Goal: Task Accomplishment & Management: Complete application form

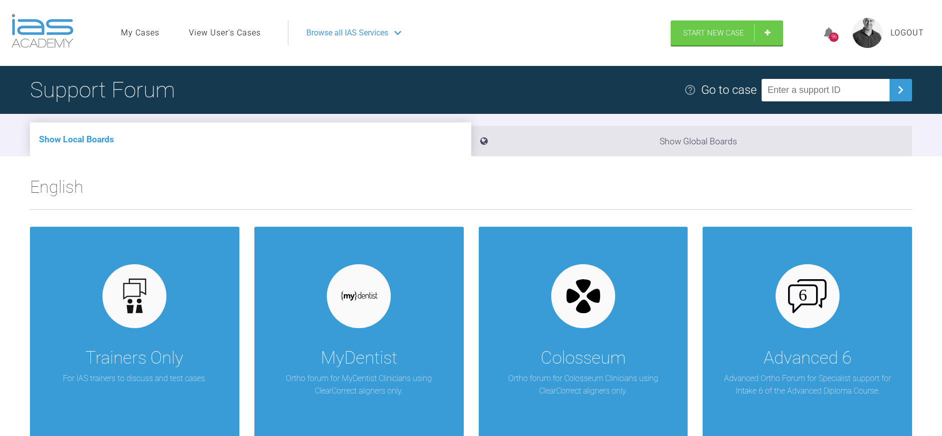
click at [383, 32] on span "Browse all IAS Services" at bounding box center [347, 32] width 82 height 13
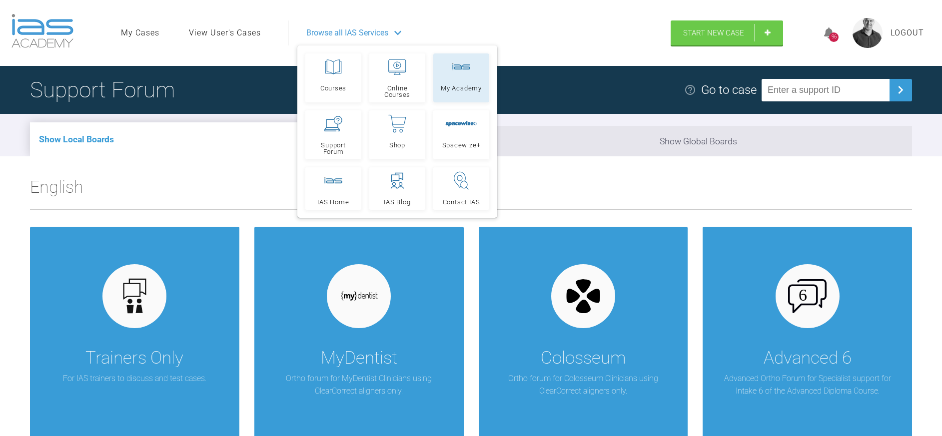
click at [447, 85] on span "My Academy" at bounding box center [461, 88] width 41 height 6
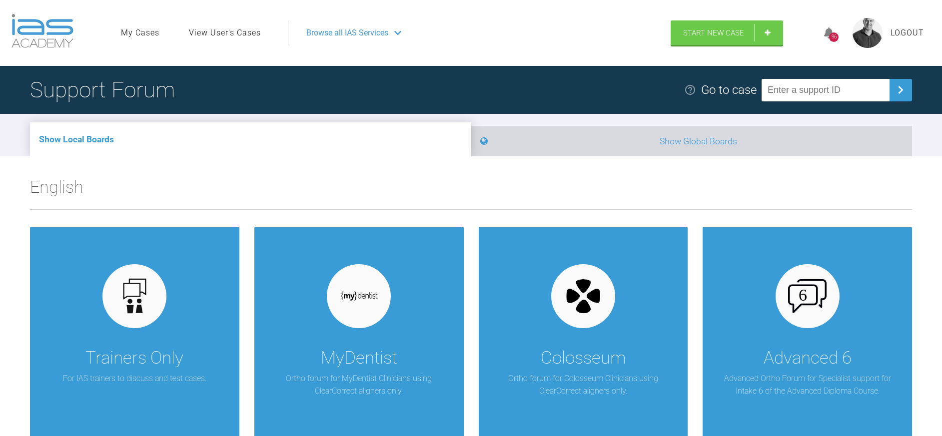
click at [488, 138] on icon at bounding box center [483, 141] width 7 height 9
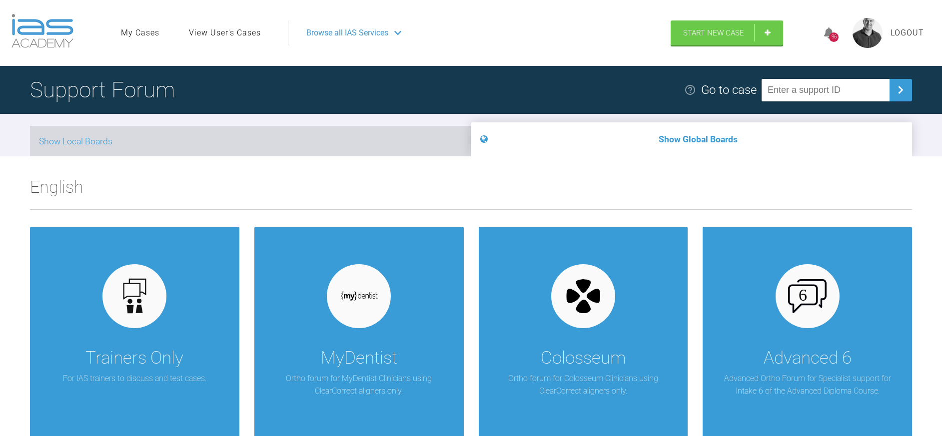
click at [247, 149] on li "Show Local Boards" at bounding box center [250, 141] width 441 height 30
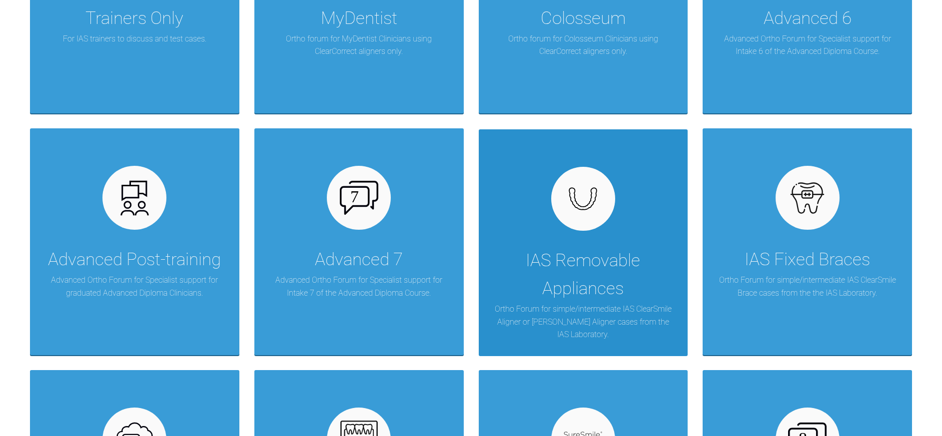
scroll to position [369, 0]
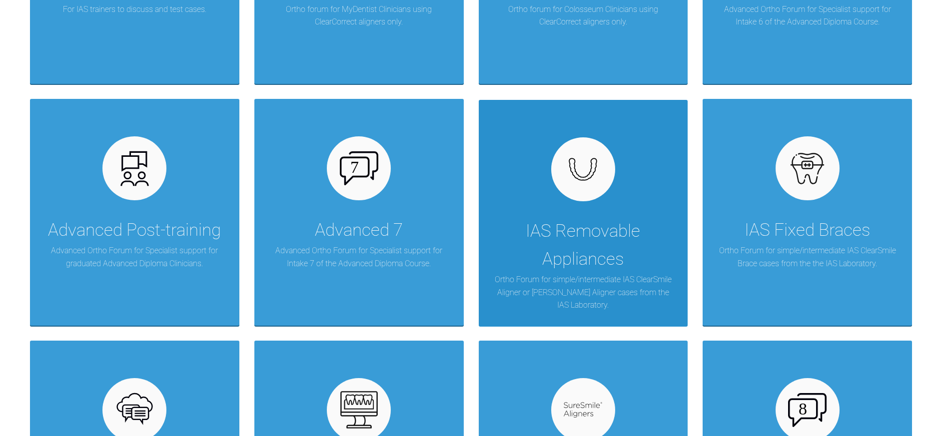
click at [584, 236] on div "IAS Removable Appliances" at bounding box center [583, 245] width 179 height 56
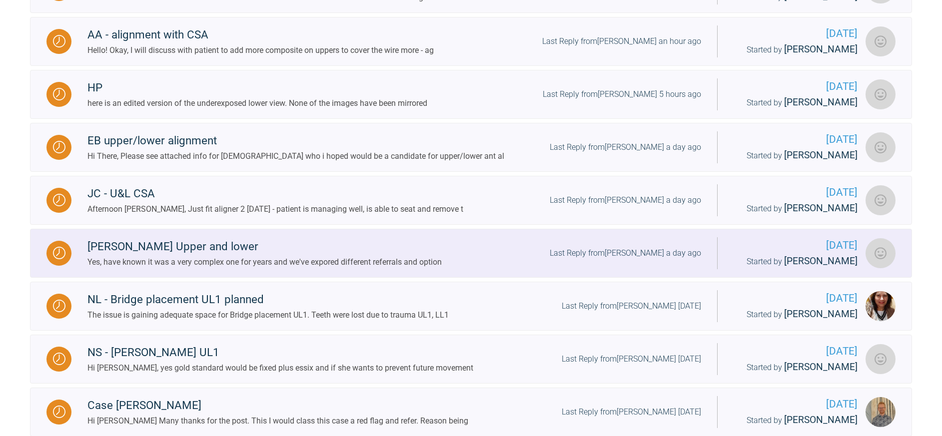
scroll to position [710, 0]
click at [146, 246] on div "Hannah B Upper and lower" at bounding box center [264, 248] width 354 height 18
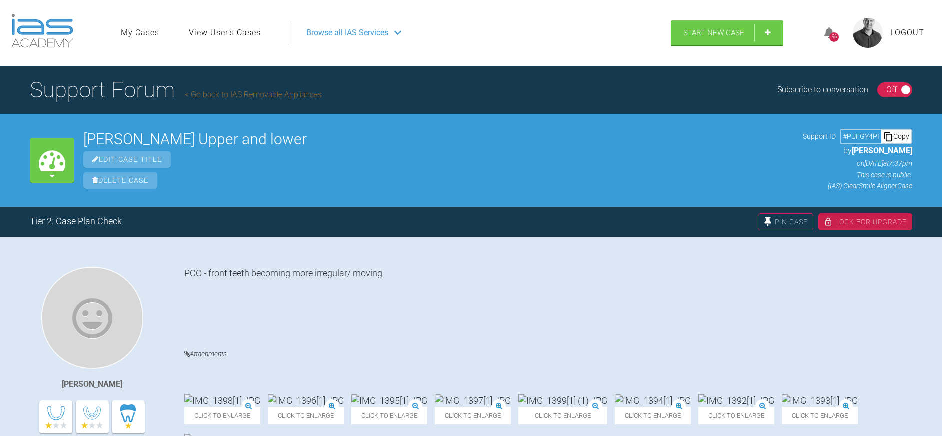
click at [300, 93] on link "Go back to IAS Removable Appliances" at bounding box center [253, 94] width 137 height 9
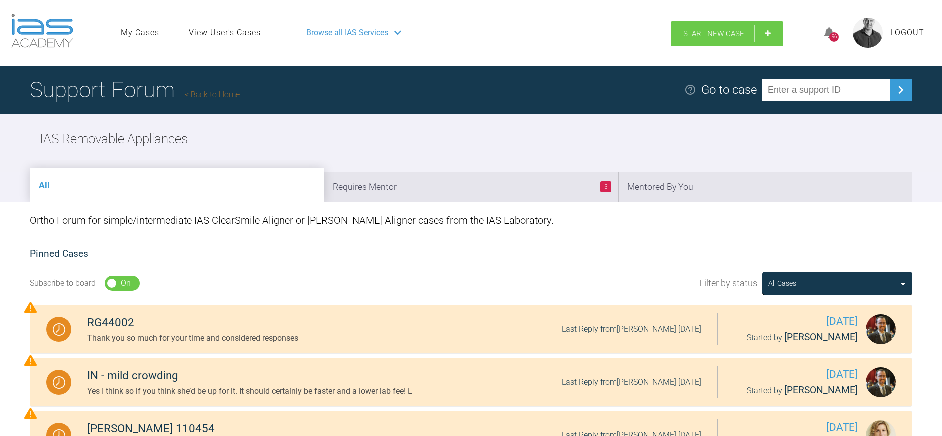
click at [699, 38] on link "Start New Case" at bounding box center [726, 33] width 112 height 25
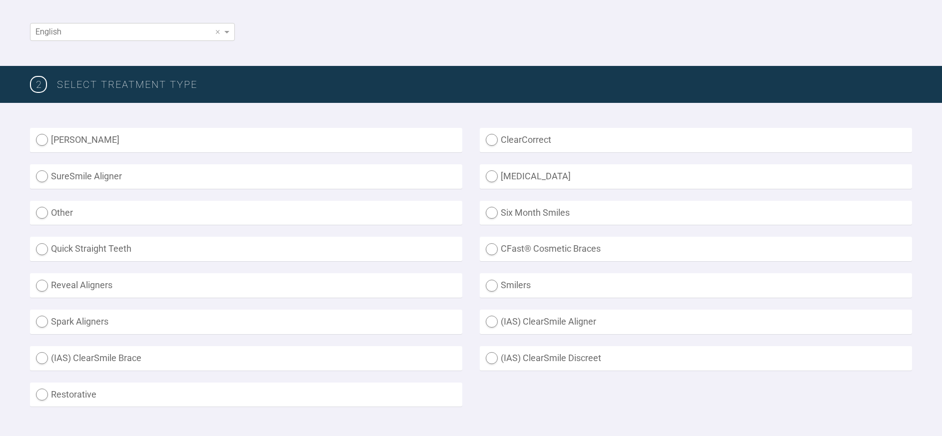
scroll to position [194, 0]
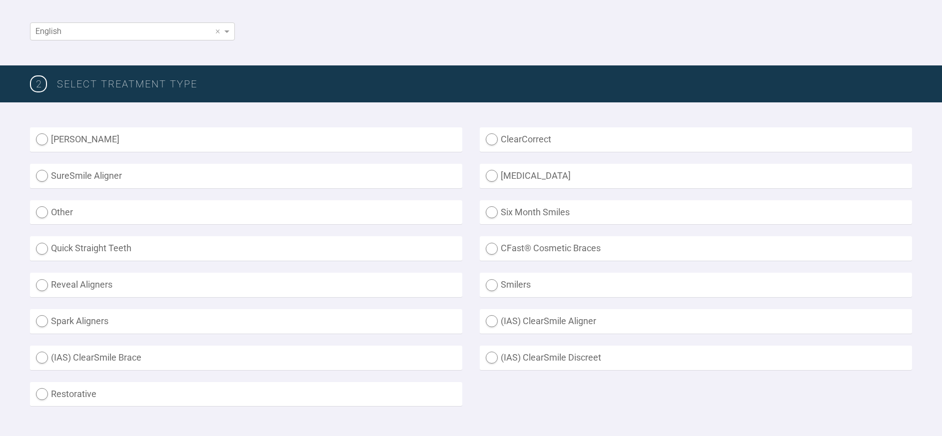
click at [491, 322] on label "(IAS) ClearSmile Aligner" at bounding box center [696, 321] width 432 height 24
radio Aligner "true"
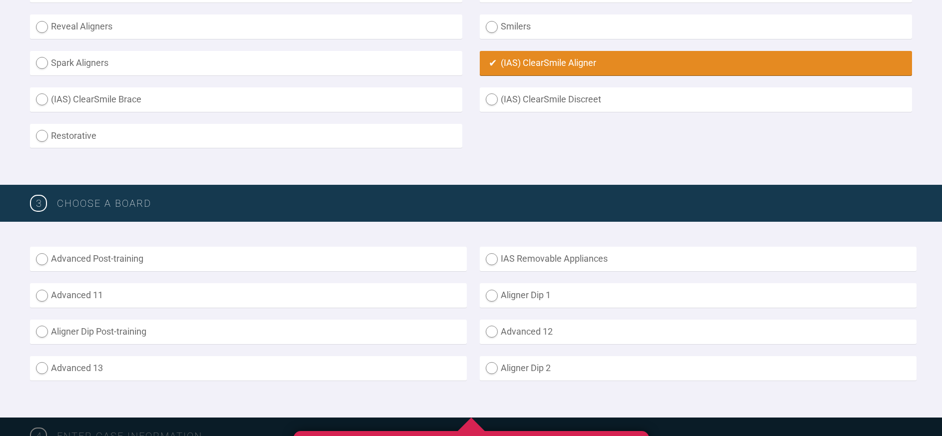
scroll to position [488, 0]
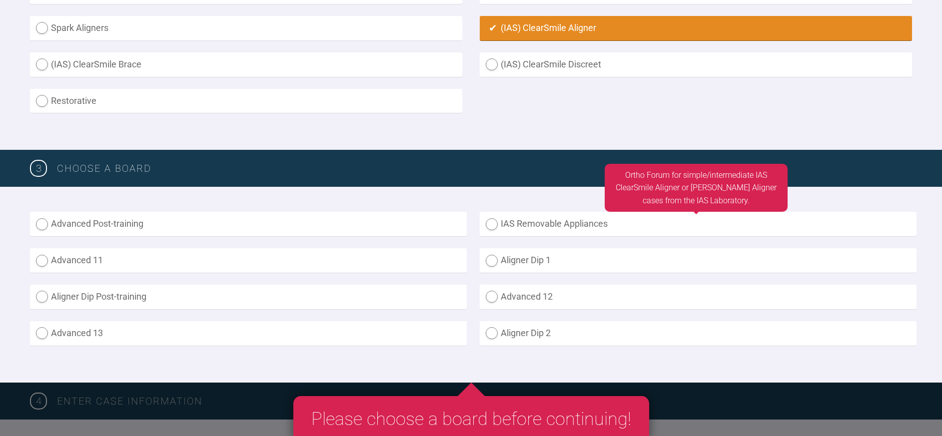
click at [491, 226] on label "IAS Removable Appliances" at bounding box center [698, 224] width 437 height 24
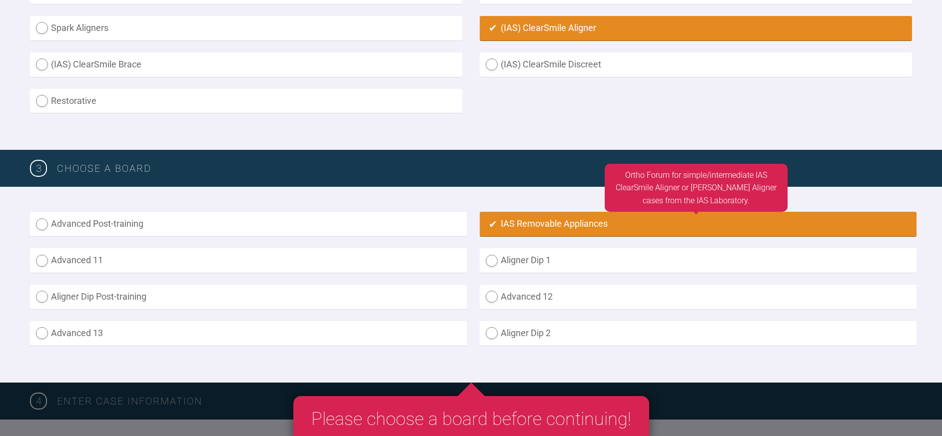
radio input "true"
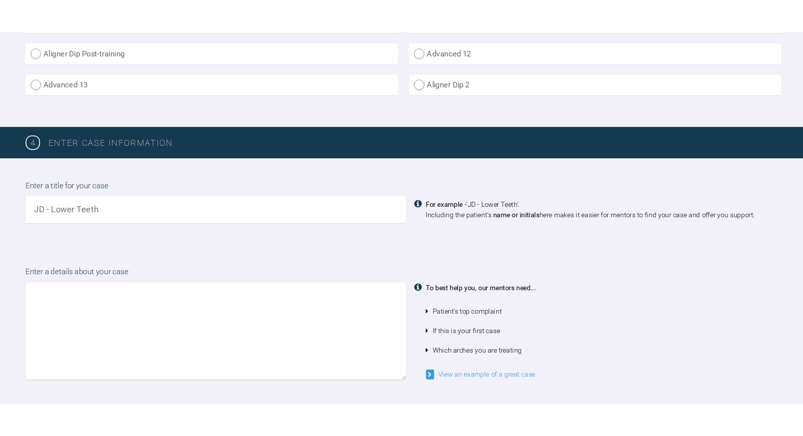
scroll to position [763, 0]
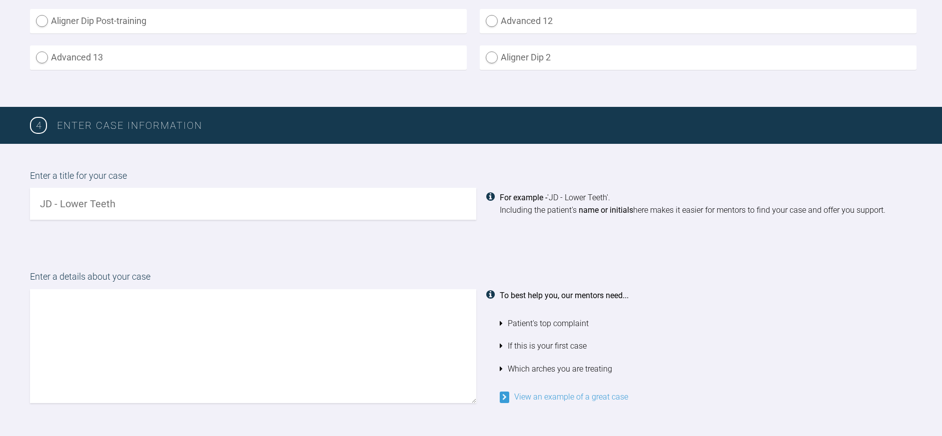
click at [99, 208] on input "text" at bounding box center [253, 204] width 446 height 32
type input "my fiusttr cabseuht"
click at [81, 370] on textarea at bounding box center [253, 346] width 446 height 114
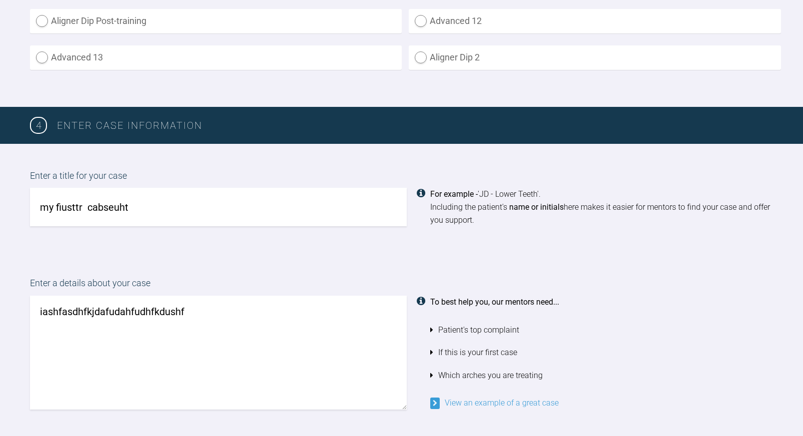
type textarea "iashfasdhfkjdafudahfudhfkdushf"
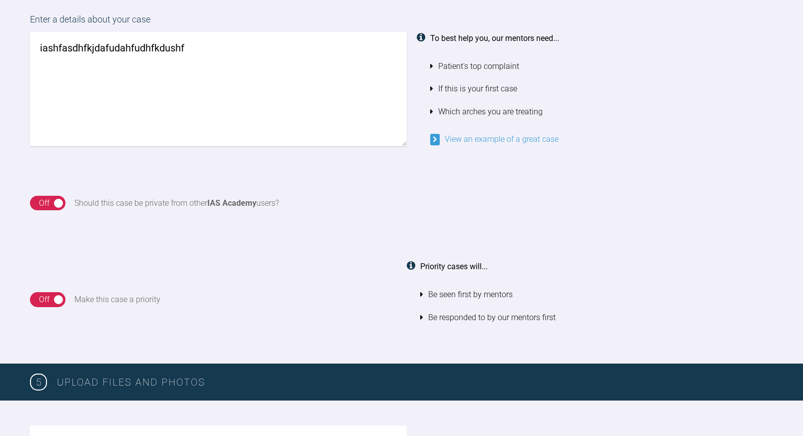
scroll to position [1026, 0]
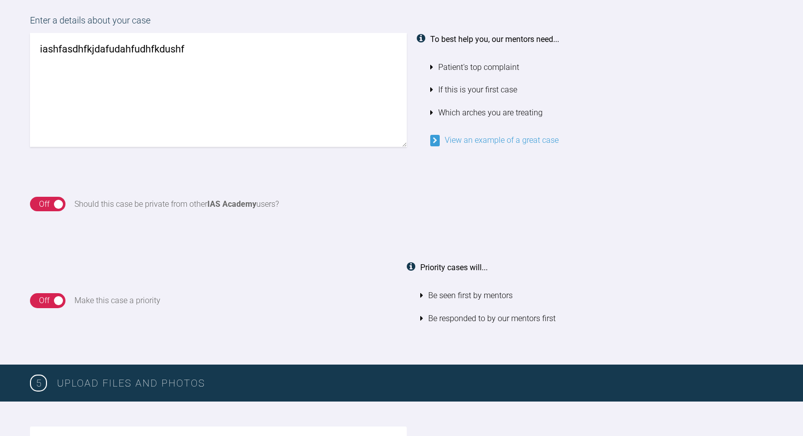
click at [59, 206] on div "On Off" at bounding box center [47, 204] width 35 height 15
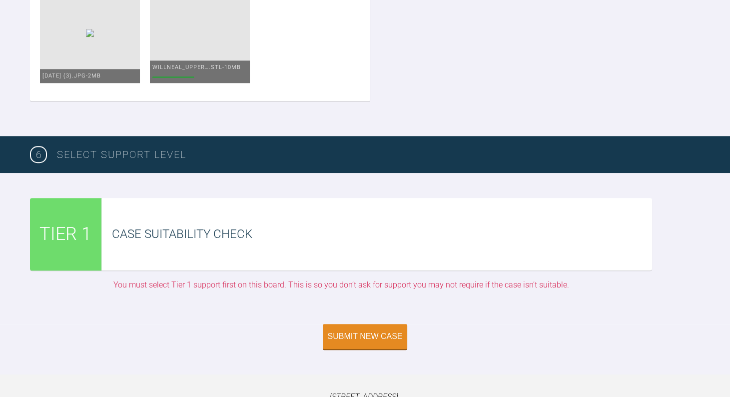
scroll to position [1914, 0]
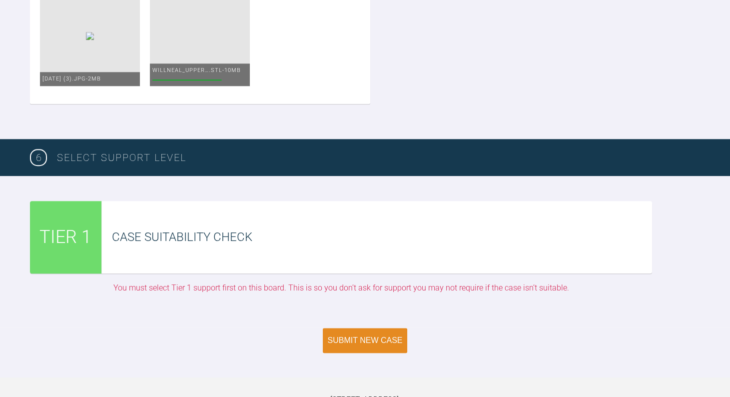
click at [379, 341] on div "Submit New Case" at bounding box center [365, 340] width 75 height 9
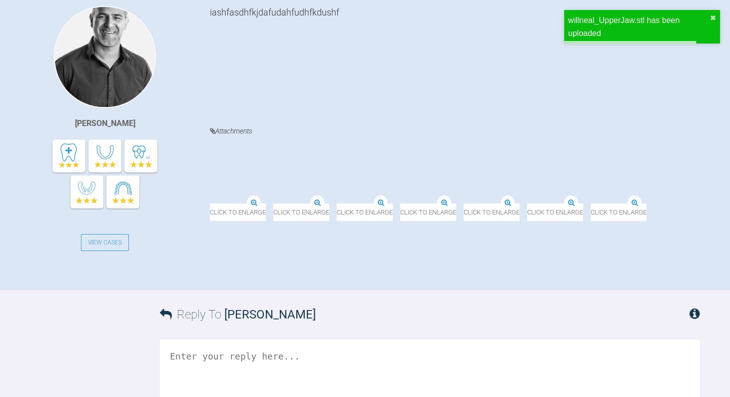
scroll to position [209, 0]
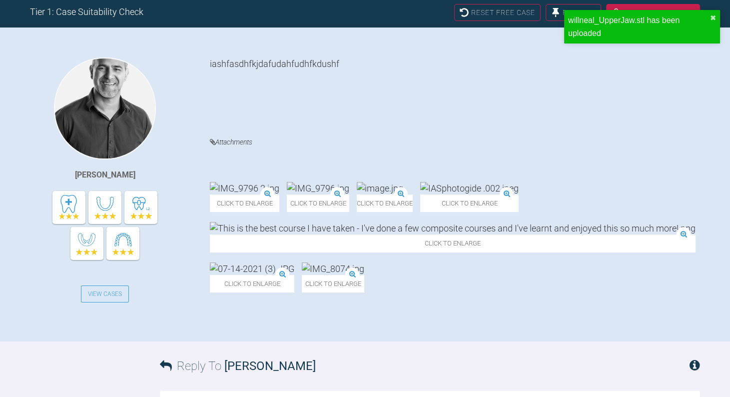
click at [403, 182] on img at bounding box center [380, 188] width 46 height 12
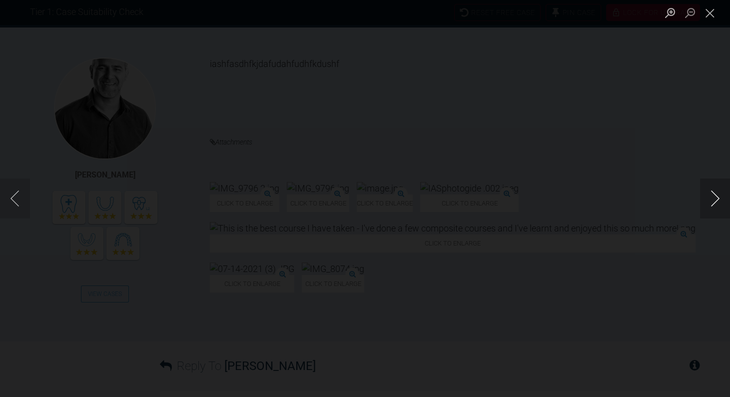
click at [708, 194] on button "Next image" at bounding box center [715, 198] width 30 height 40
click at [708, 23] on li "Lightbox" at bounding box center [710, 12] width 20 height 25
click at [709, 19] on button "Close lightbox" at bounding box center [710, 12] width 20 height 17
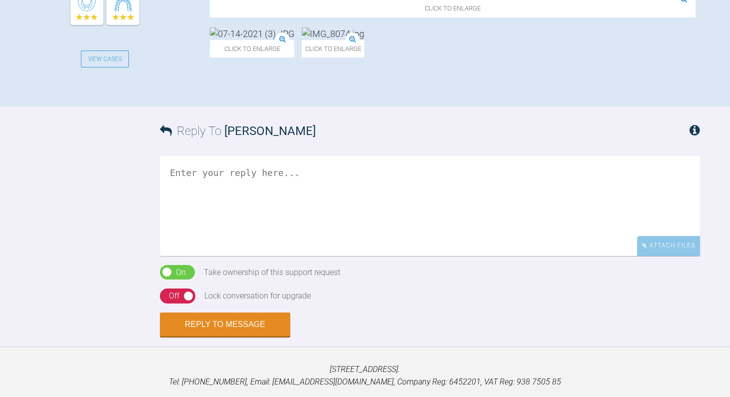
scroll to position [455, 0]
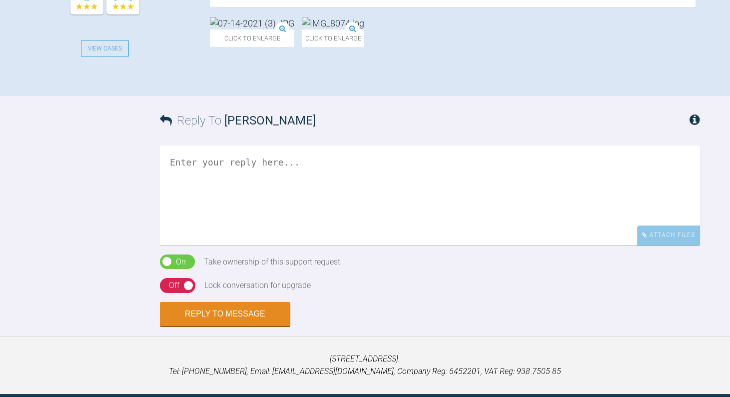
click at [341, 245] on textarea at bounding box center [430, 195] width 540 height 100
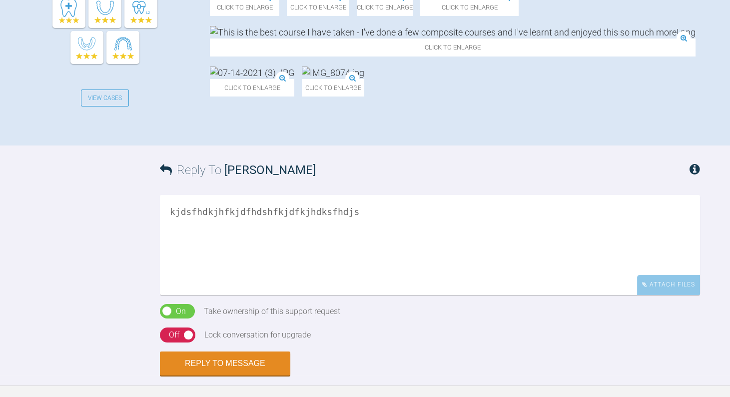
scroll to position [521, 0]
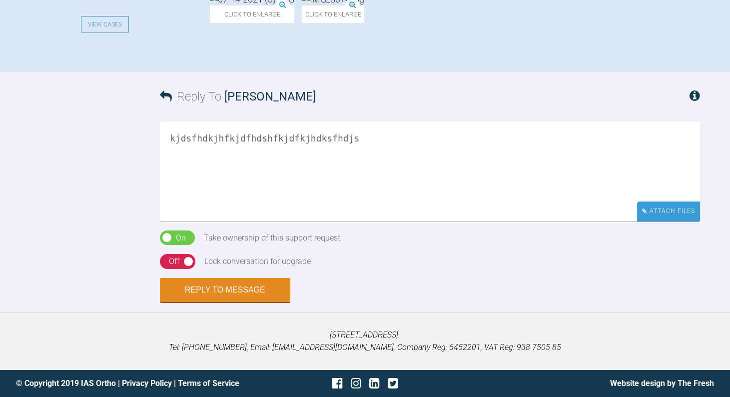
type textarea "kjdsfhdkjhfkjdfhdshfkjdfkjhdksfhdjs"
click at [676, 221] on div "Attach Files" at bounding box center [668, 210] width 63 height 19
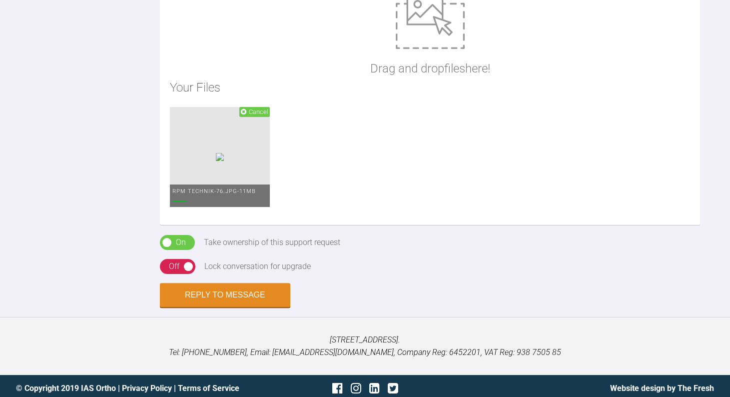
scroll to position [803, 0]
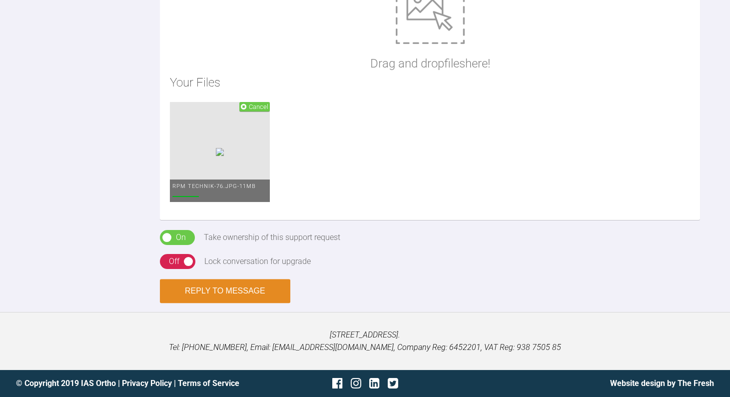
click at [228, 284] on button "Reply to Message" at bounding box center [225, 291] width 130 height 24
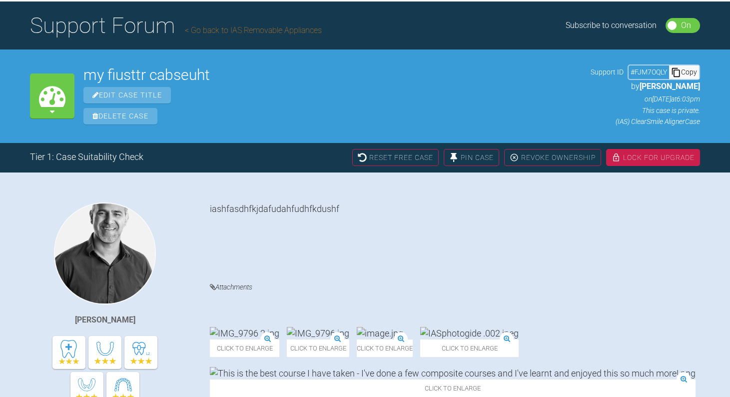
scroll to position [0, 0]
